Goal: Task Accomplishment & Management: Manage account settings

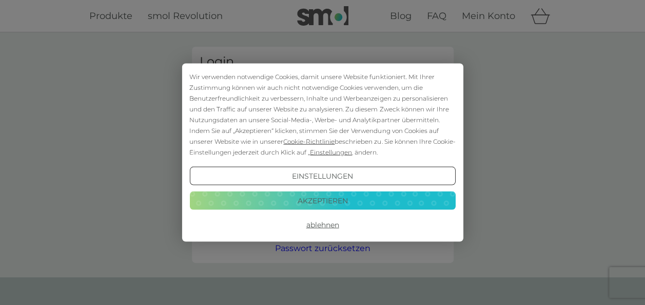
click at [323, 226] on button "Ablehnen" at bounding box center [322, 225] width 266 height 18
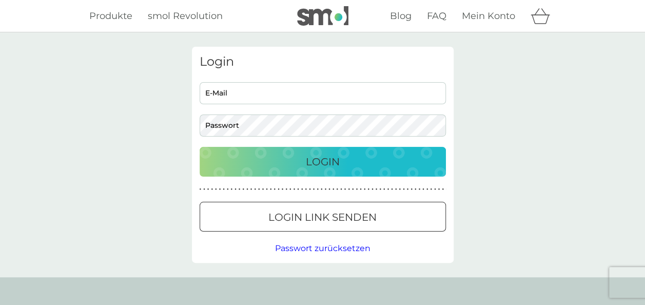
click at [303, 97] on input "E-Mail" at bounding box center [323, 93] width 246 height 22
paste input "annabell.schreiber@gmx.de"
type input "annabell.schreiber@gmx.de"
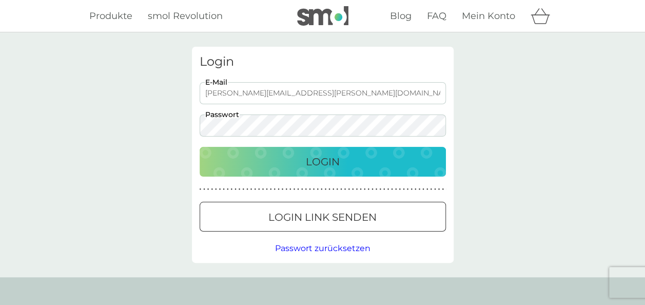
click at [283, 153] on button "Login" at bounding box center [323, 162] width 246 height 30
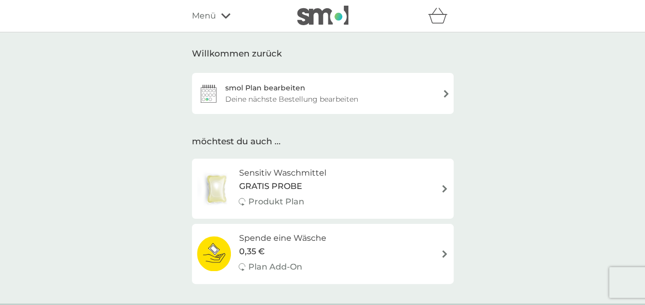
click at [310, 99] on div "Deine nächste Bestellung bearbeiten" at bounding box center [291, 98] width 133 height 11
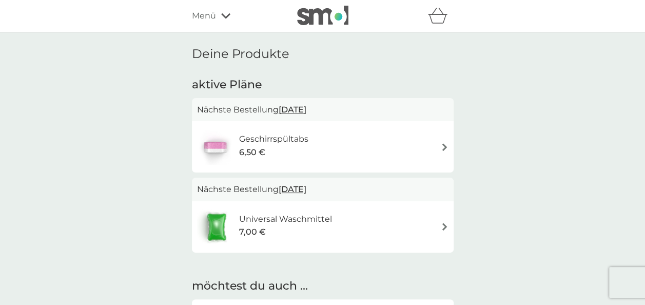
click at [414, 150] on div "Geschirrspültabs 6,50 €" at bounding box center [322, 147] width 251 height 36
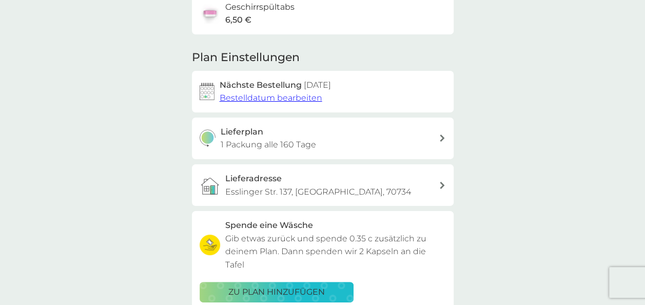
scroll to position [96, 0]
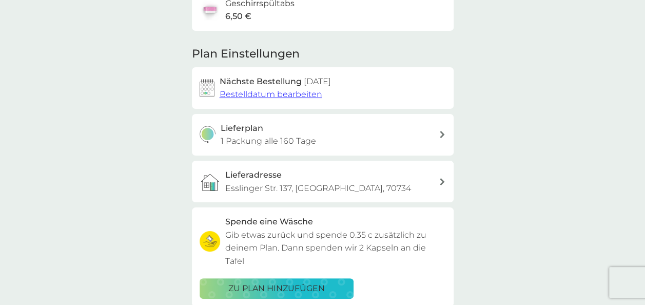
click at [280, 98] on span "Bestelldatum bearbeiten" at bounding box center [271, 94] width 103 height 10
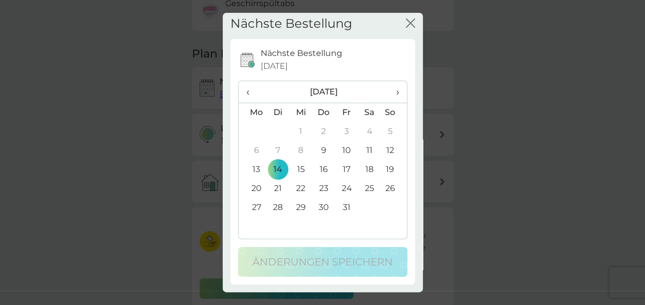
scroll to position [20, 0]
click at [391, 81] on span "›" at bounding box center [394, 92] width 10 height 22
click at [339, 160] on td "12" at bounding box center [347, 169] width 23 height 19
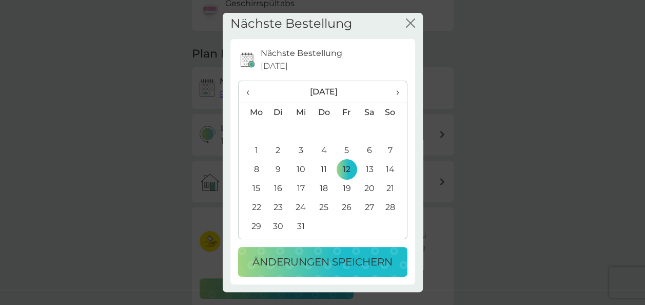
click at [318, 254] on p "Änderungen speichern" at bounding box center [323, 262] width 140 height 16
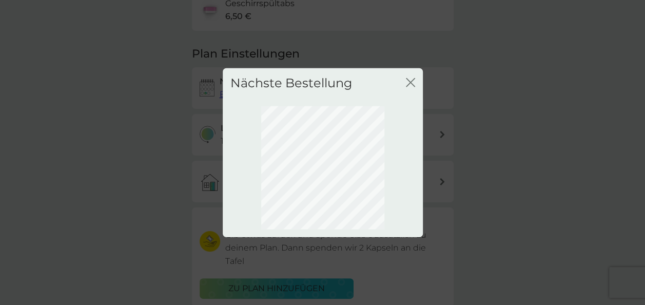
scroll to position [0, 0]
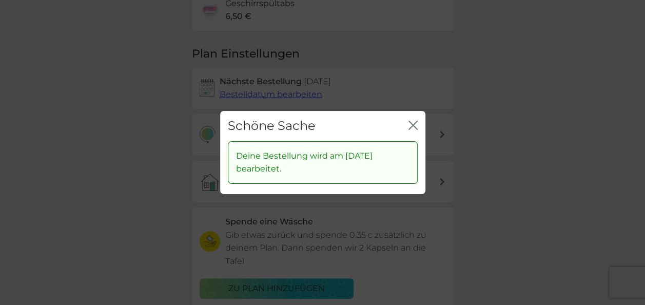
click at [415, 125] on icon "Schließen" at bounding box center [413, 125] width 9 height 9
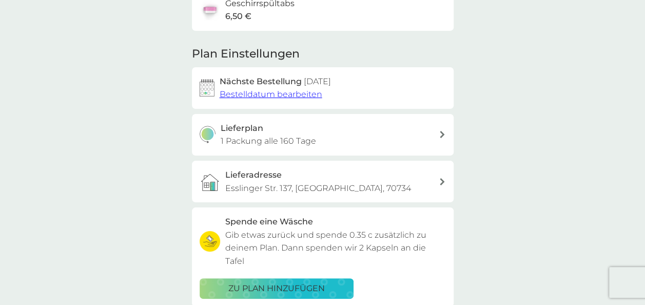
click at [353, 180] on div "Lieferadresse Esslinger Str. 137, Fellbach, 70734" at bounding box center [332, 181] width 214 height 26
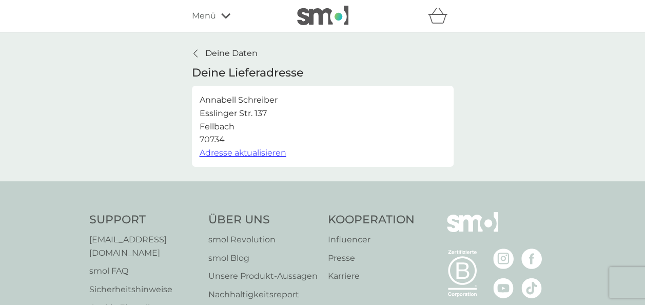
click at [240, 154] on span "Adresse aktualisieren" at bounding box center [243, 153] width 87 height 10
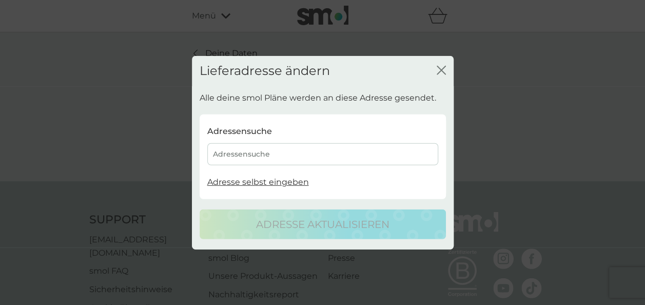
click at [274, 156] on div "Adressensuche" at bounding box center [322, 154] width 231 height 22
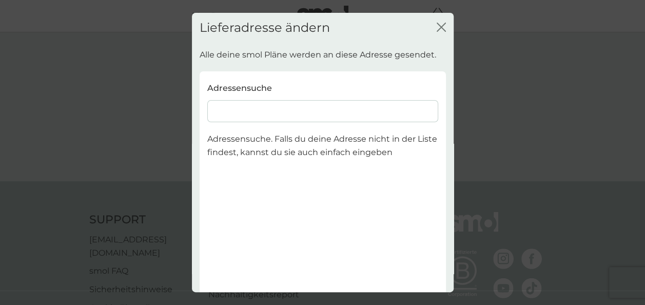
click at [261, 112] on input at bounding box center [322, 111] width 231 height 22
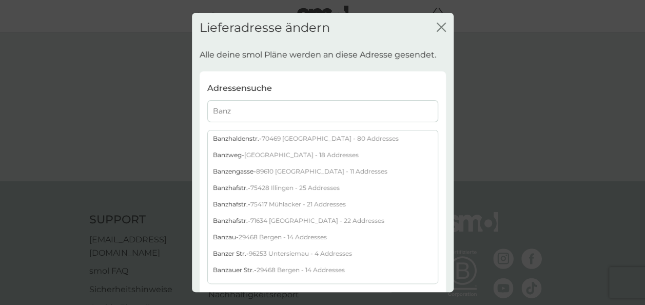
type input "Banz"
click at [260, 140] on div "Banzhaldenstr. - 70469 Stuttgart - 80 Addresses" at bounding box center [323, 138] width 230 height 16
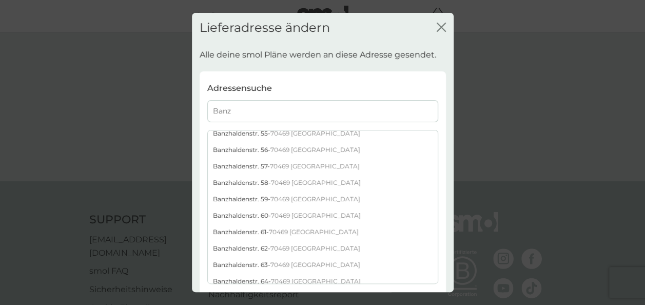
scroll to position [563, 0]
click at [249, 166] on div "Banzhaldenstr. 57 - 70469 Stuttgart" at bounding box center [323, 167] width 230 height 16
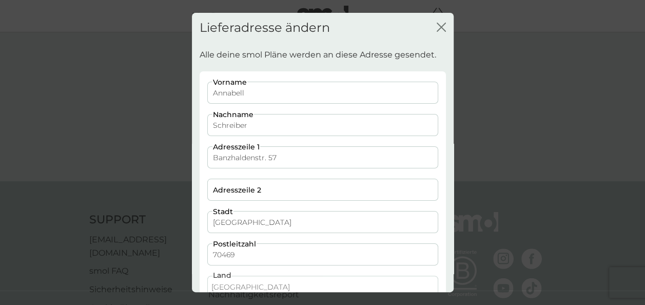
scroll to position [106, 0]
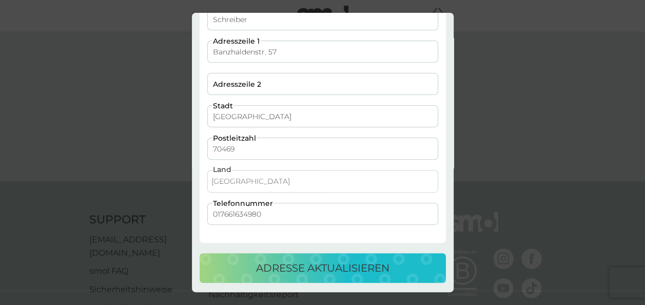
click at [279, 267] on p "Adresse aktualisieren" at bounding box center [322, 268] width 133 height 16
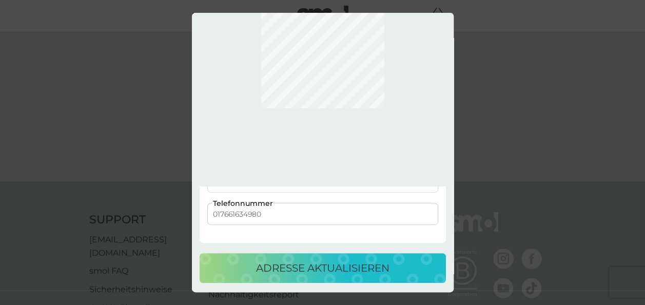
scroll to position [0, 0]
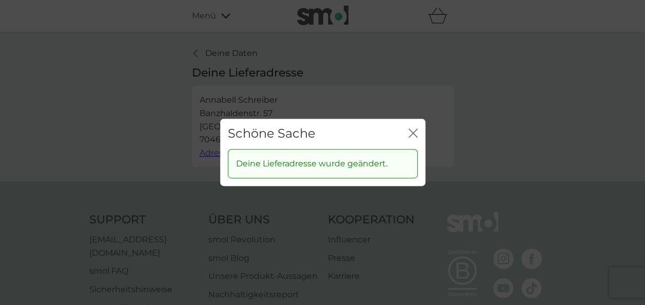
click at [413, 133] on icon "Schließen" at bounding box center [415, 133] width 4 height 8
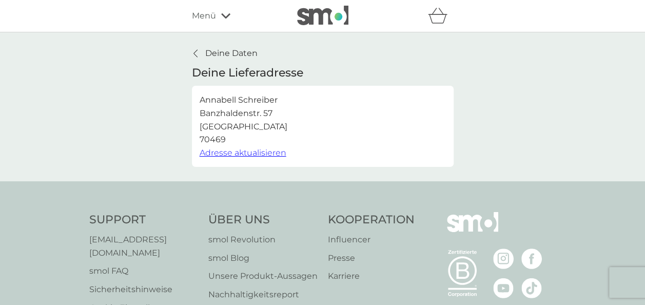
click at [214, 47] on p "Deine Daten" at bounding box center [231, 53] width 52 height 13
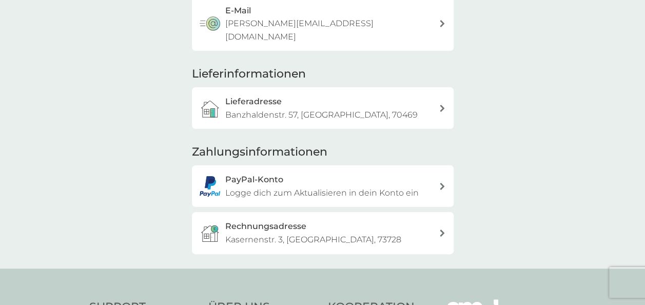
scroll to position [101, 0]
click at [352, 220] on div "Rechnungsadresse Kasernenstr. 3, Esslingen, 73728" at bounding box center [332, 233] width 214 height 26
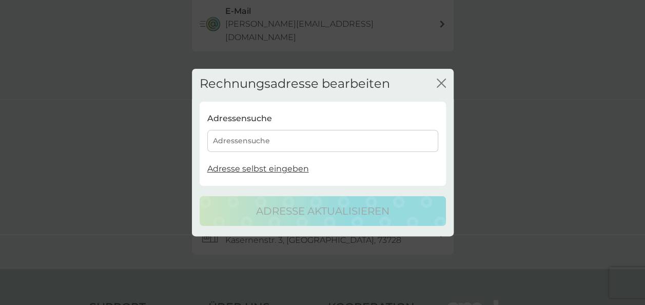
click at [263, 137] on div "Adressensuche" at bounding box center [322, 141] width 231 height 22
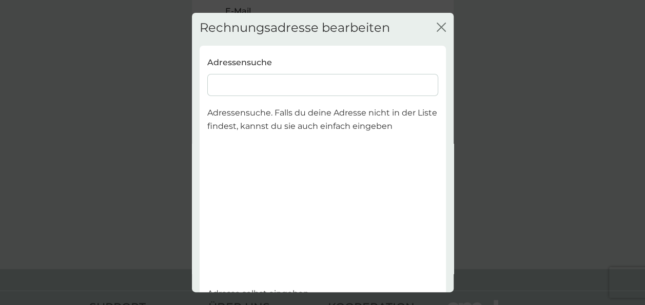
click at [259, 83] on input at bounding box center [322, 85] width 231 height 22
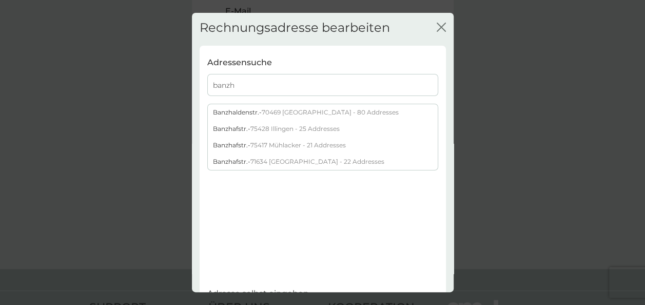
type input "banzh"
click at [259, 112] on div "Banzhaldenstr. - 70469 Stuttgart - 80 Addresses" at bounding box center [323, 112] width 230 height 16
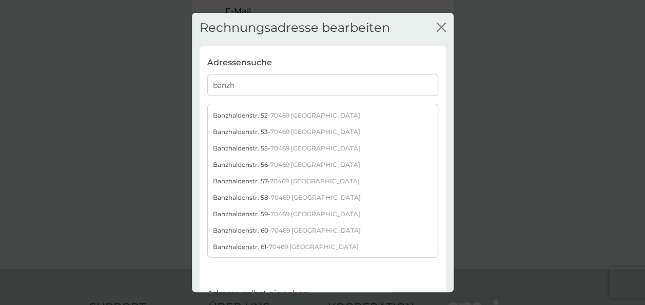
scroll to position [523, 0]
click at [220, 181] on div "Banzhaldenstr. 57 - 70469 Stuttgart" at bounding box center [323, 180] width 230 height 16
select select "Germany"
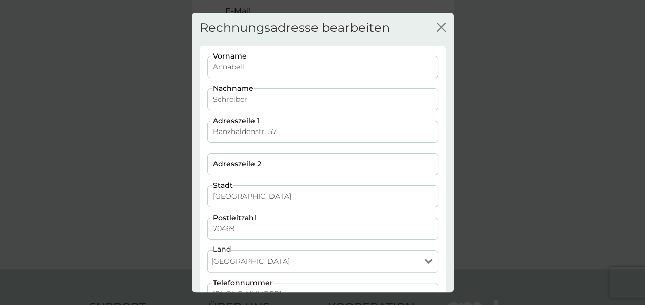
scroll to position [80, 0]
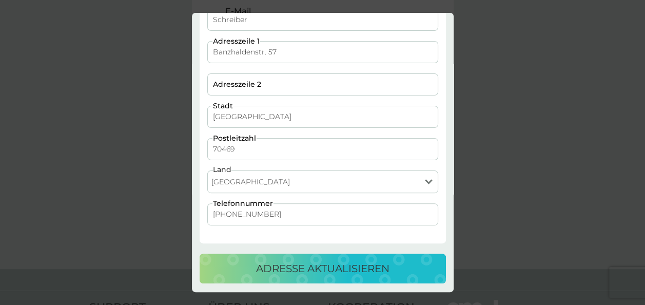
click at [303, 265] on p "Adresse aktualisieren" at bounding box center [322, 268] width 133 height 16
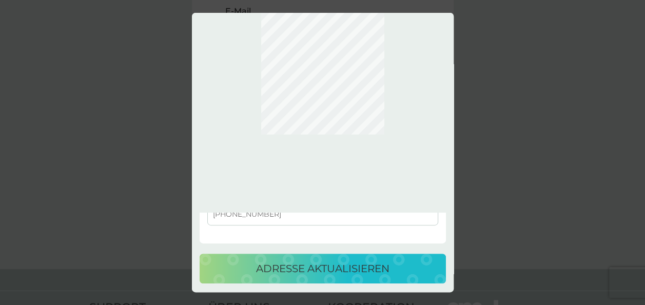
scroll to position [0, 0]
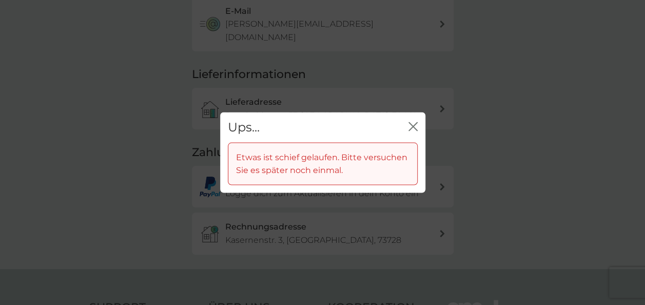
click at [414, 123] on icon "Schließen" at bounding box center [413, 126] width 9 height 9
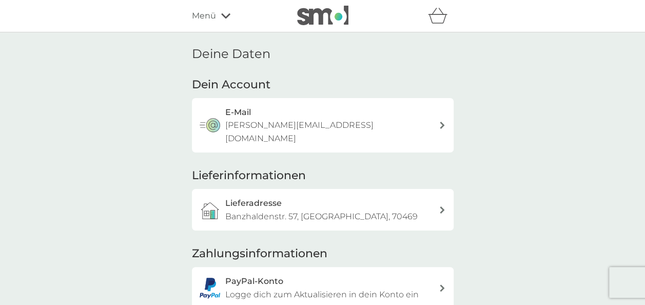
click at [329, 18] on img at bounding box center [322, 16] width 51 height 20
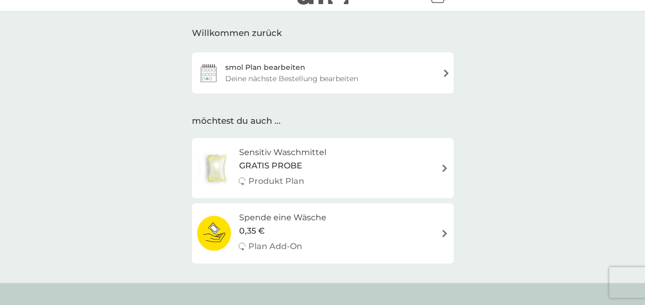
scroll to position [21, 0]
click at [426, 81] on div "smol Plan bearbeiten Deine nächste Bestellung bearbeiten" at bounding box center [323, 72] width 262 height 41
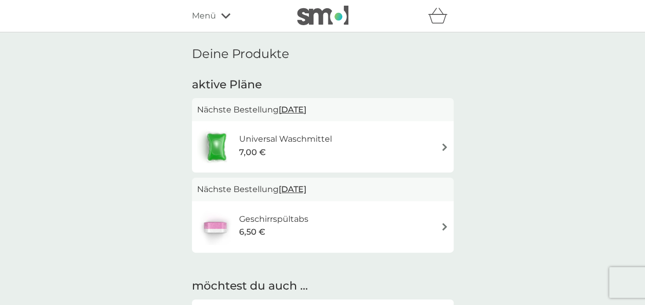
click at [444, 148] on img at bounding box center [445, 147] width 8 height 8
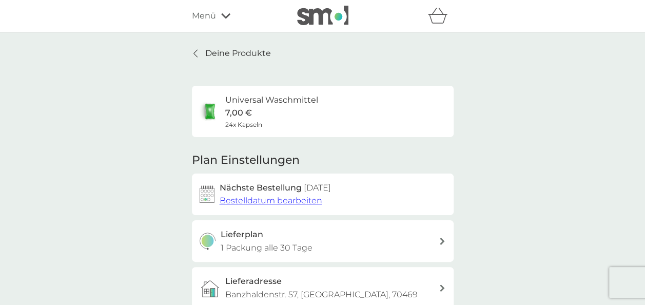
click at [299, 200] on span "Bestelldatum bearbeiten" at bounding box center [271, 201] width 103 height 10
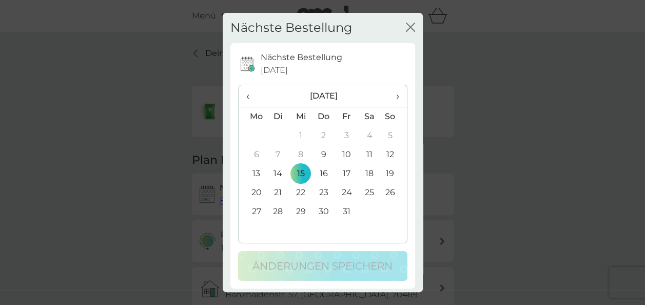
click at [389, 93] on span "›" at bounding box center [394, 96] width 10 height 22
click at [342, 173] on td "12" at bounding box center [347, 173] width 23 height 19
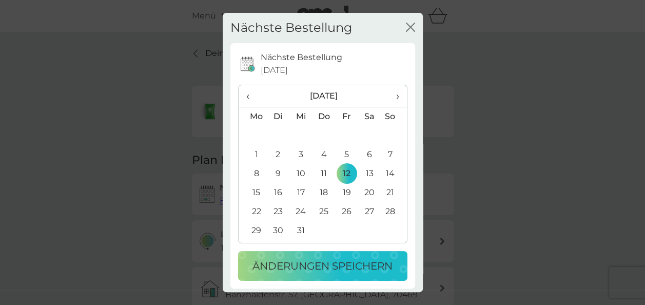
click at [325, 263] on p "Änderungen speichern" at bounding box center [323, 266] width 140 height 16
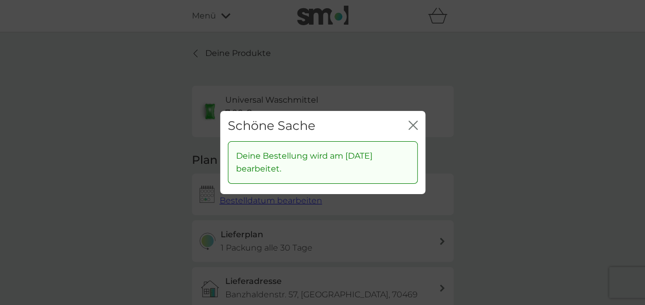
click at [412, 125] on icon "Schließen" at bounding box center [411, 125] width 4 height 8
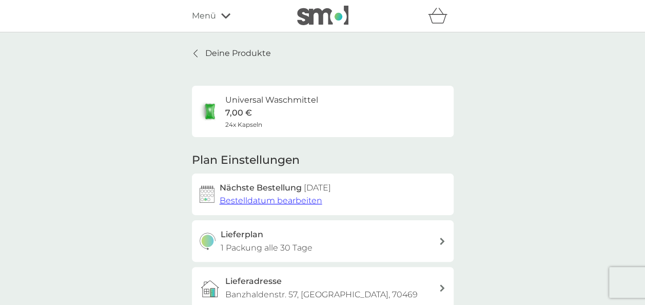
click at [265, 283] on h3 "Lieferadresse" at bounding box center [253, 281] width 56 height 13
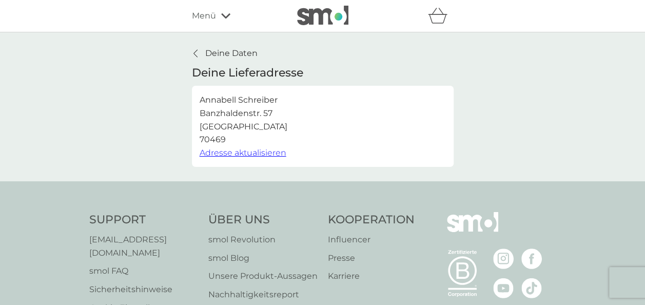
click at [197, 51] on icon at bounding box center [195, 53] width 4 height 8
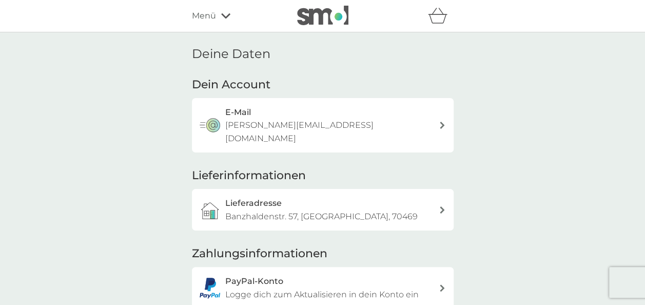
click at [323, 19] on img at bounding box center [322, 16] width 51 height 20
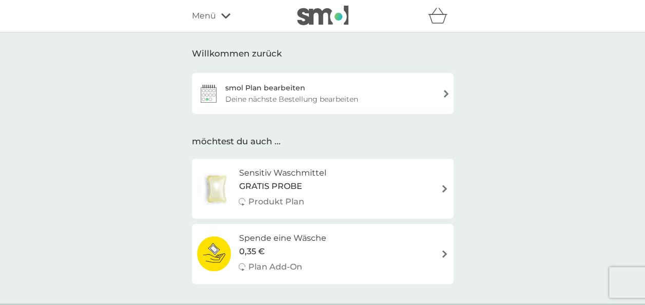
click at [371, 93] on div "smol Plan bearbeiten Deine nächste Bestellung bearbeiten" at bounding box center [323, 93] width 262 height 41
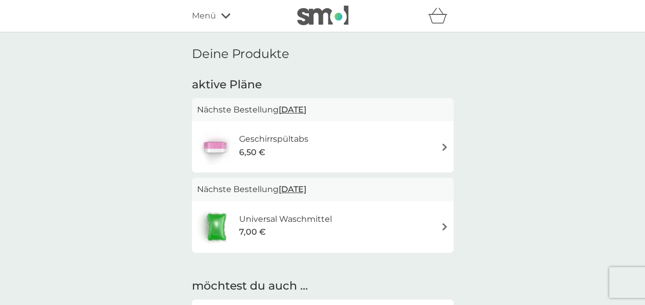
click at [431, 158] on div "Geschirrspültabs 6,50 €" at bounding box center [322, 147] width 251 height 36
click at [312, 219] on h6 "Universal Waschmittel" at bounding box center [285, 218] width 93 height 13
